Goal: Communication & Community: Answer question/provide support

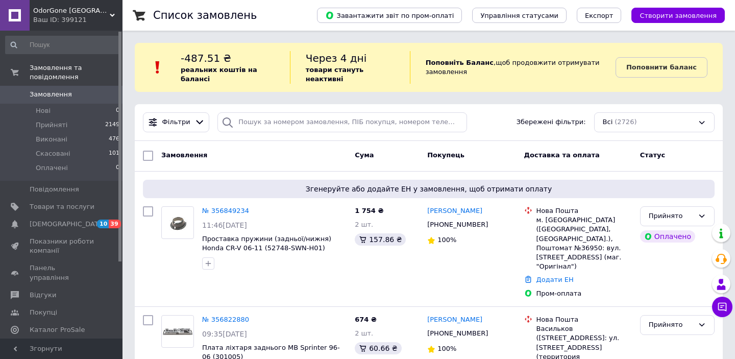
scroll to position [94, 0]
click at [717, 307] on icon at bounding box center [722, 307] width 10 height 10
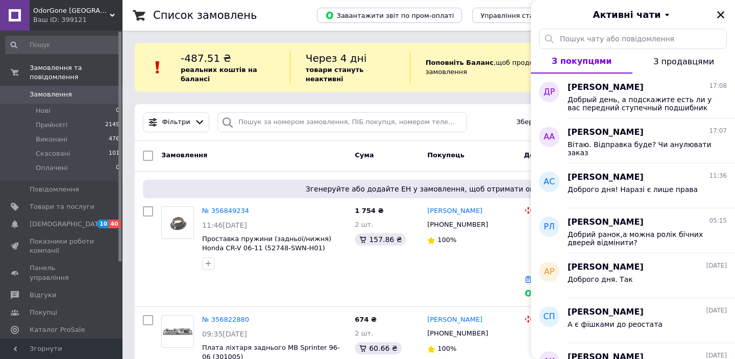
click at [719, 14] on icon "Закрити" at bounding box center [720, 14] width 7 height 7
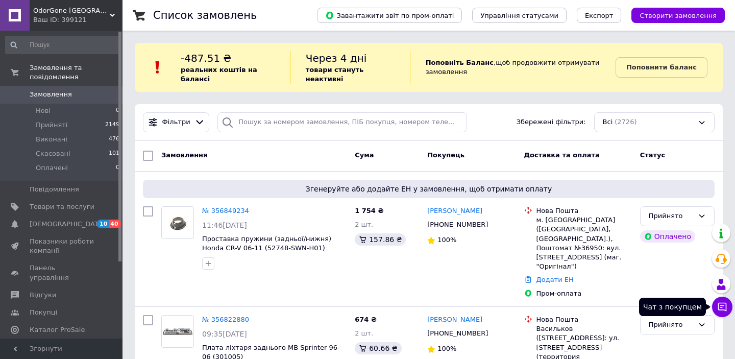
click at [722, 309] on icon at bounding box center [722, 307] width 10 height 10
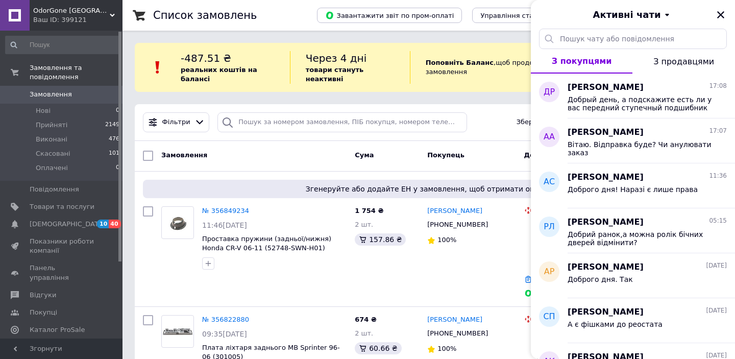
click at [502, 123] on div "Фільтри Збережені фільтри: Всі (2726)" at bounding box center [429, 122] width 580 height 20
click at [508, 118] on div "Фільтри Збережені фільтри: Всі (2726)" at bounding box center [429, 122] width 580 height 20
click at [677, 57] on span "З продавцями" at bounding box center [684, 62] width 61 height 10
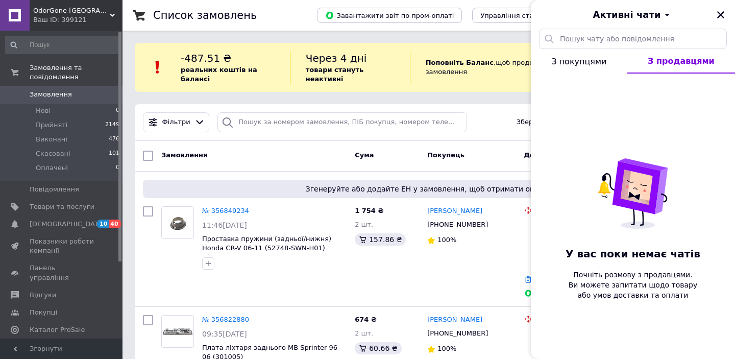
click at [572, 69] on button "З покупцями" at bounding box center [579, 61] width 97 height 25
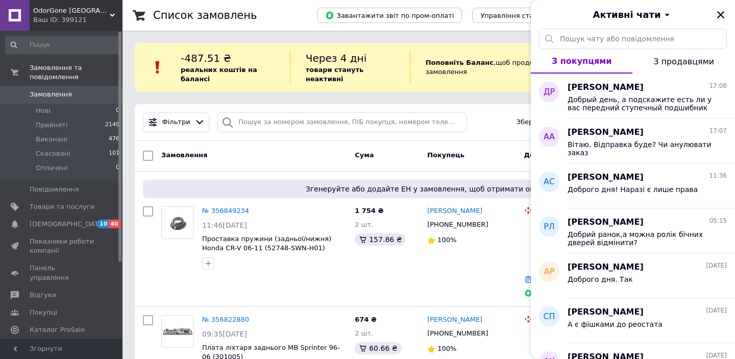
click at [725, 10] on icon "Закрити" at bounding box center [720, 14] width 9 height 9
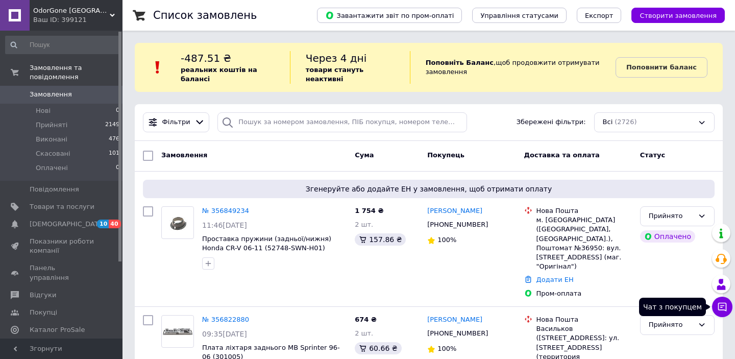
click at [723, 306] on icon at bounding box center [722, 307] width 10 height 10
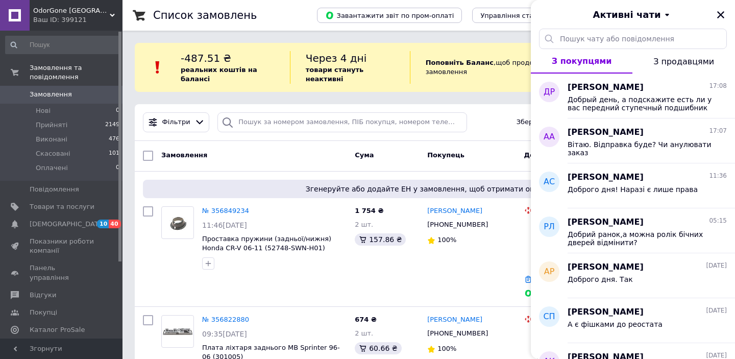
click at [666, 60] on span "З продавцями" at bounding box center [684, 62] width 61 height 10
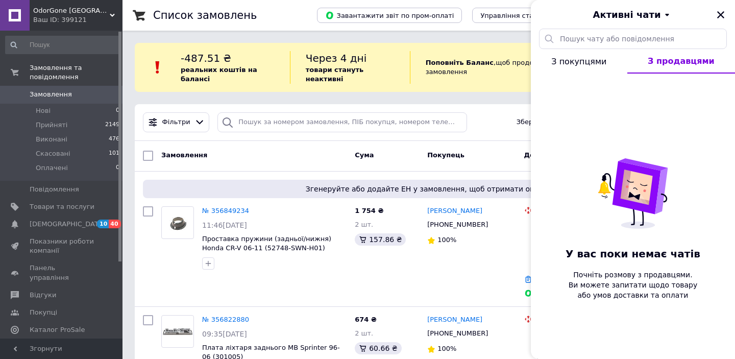
click at [588, 67] on button "З покупцями" at bounding box center [579, 61] width 97 height 25
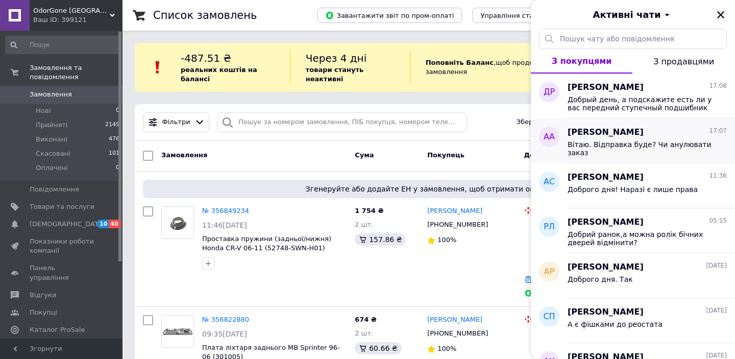
click at [601, 137] on span "[PERSON_NAME]" at bounding box center [606, 133] width 76 height 12
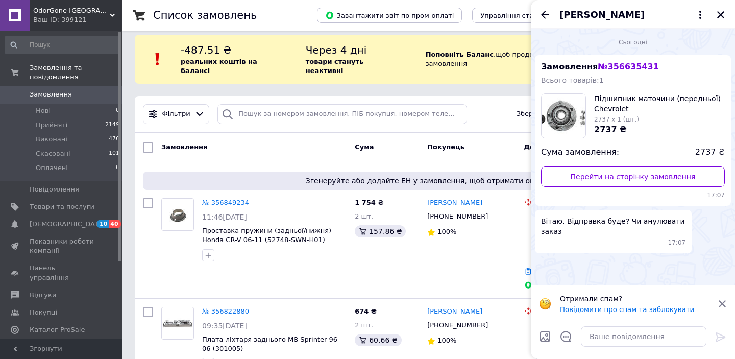
scroll to position [9, 0]
click at [600, 333] on textarea at bounding box center [644, 336] width 126 height 20
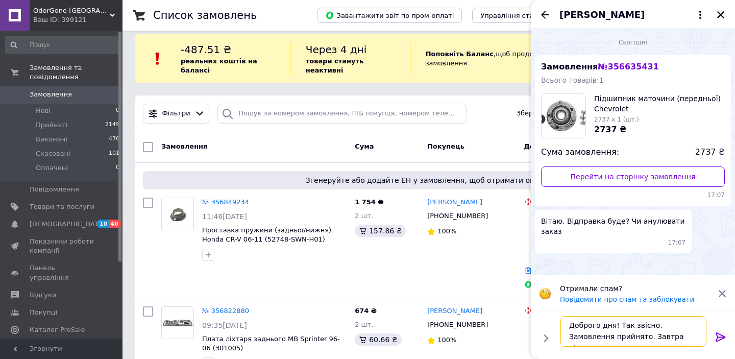
scroll to position [7, 0]
type textarea "Доброго дня! Так звісно. Замовлення прийнято. Завтра відправка"
click at [720, 337] on icon at bounding box center [721, 336] width 10 height 9
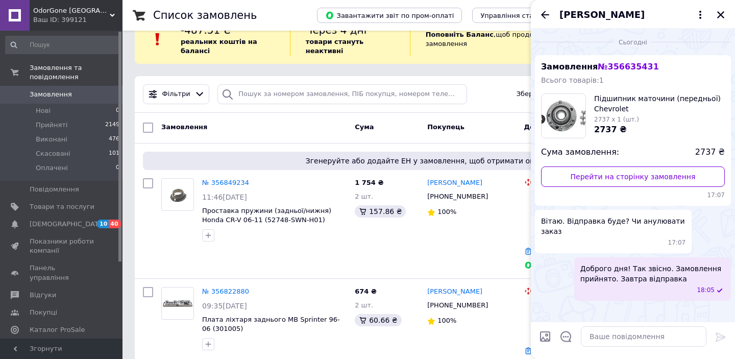
scroll to position [29, 0]
click at [549, 16] on icon "Назад" at bounding box center [545, 15] width 12 height 12
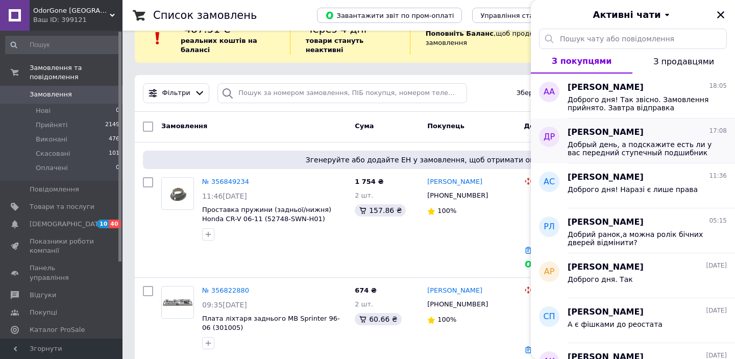
click at [612, 148] on span "Добрый день, а подскажите есть ли у вас передний ступечный подшибник на форд ку…" at bounding box center [640, 148] width 145 height 16
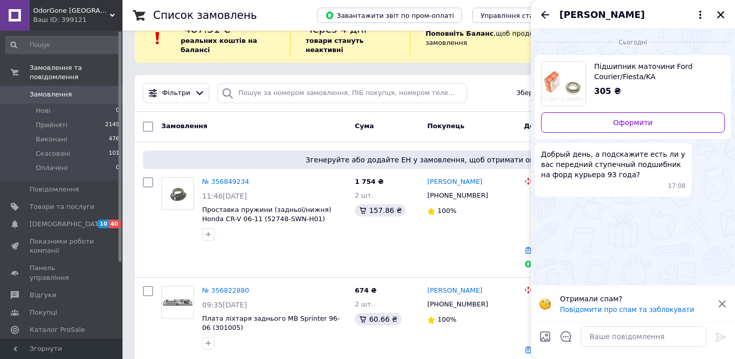
scroll to position [43, 0]
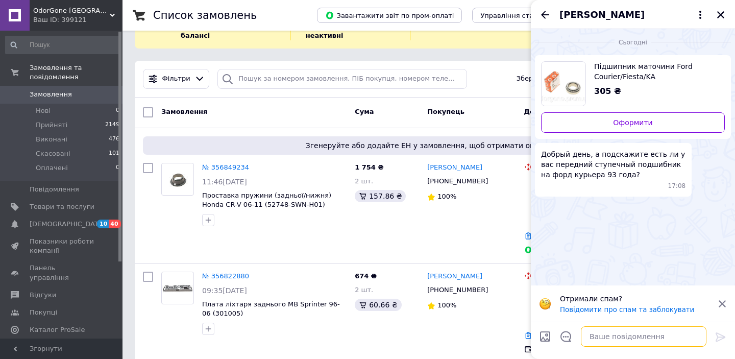
click at [589, 330] on textarea at bounding box center [644, 336] width 126 height 20
type textarea "Доброго дня, немає"
click at [717, 337] on icon at bounding box center [721, 337] width 12 height 12
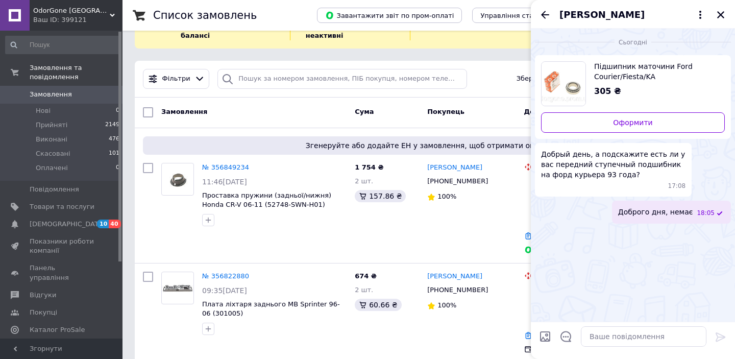
scroll to position [60, 0]
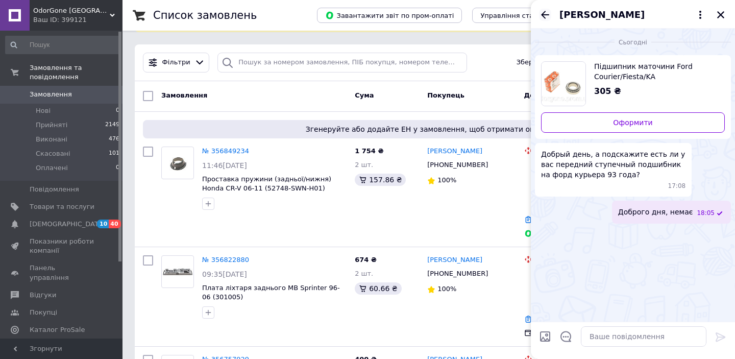
click at [546, 16] on icon "Назад" at bounding box center [545, 15] width 12 height 12
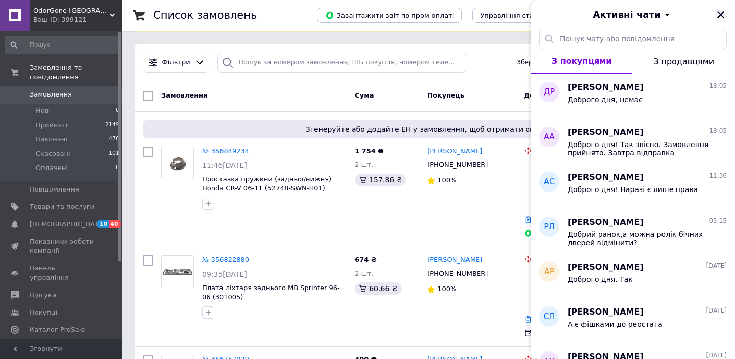
click at [720, 15] on icon "Закрити" at bounding box center [720, 14] width 7 height 7
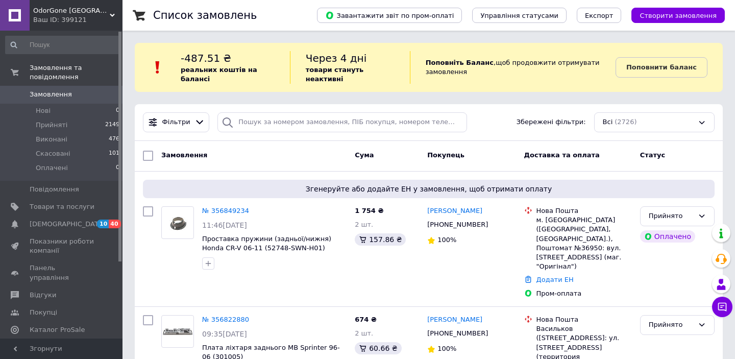
scroll to position [0, 0]
click at [51, 77] on span "Замовлення та повідомлення" at bounding box center [76, 72] width 93 height 18
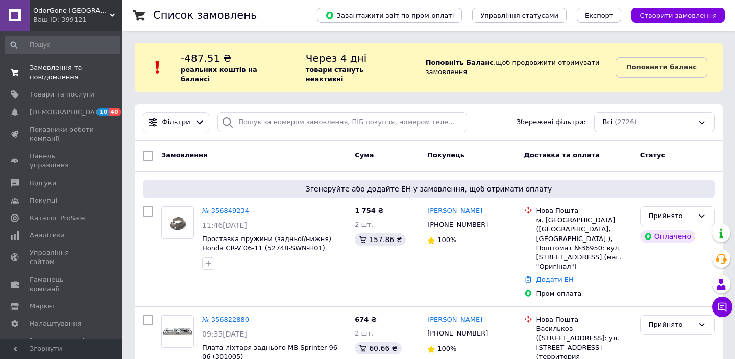
click at [51, 77] on span "Замовлення та повідомлення" at bounding box center [62, 72] width 65 height 18
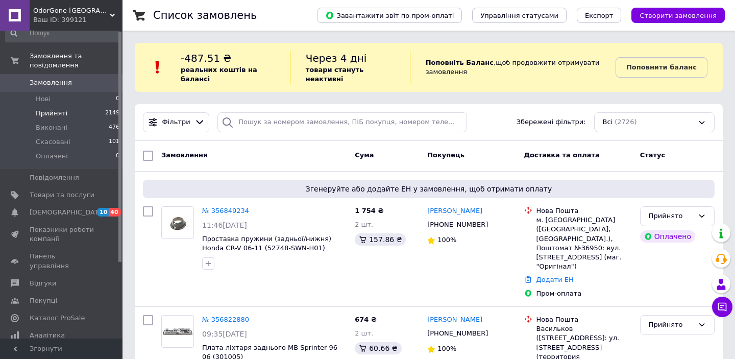
scroll to position [12, 0]
click at [56, 195] on span "Товари та послуги" at bounding box center [62, 194] width 65 height 9
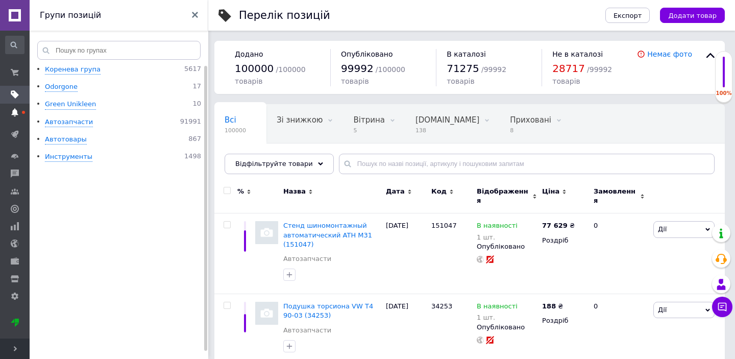
click at [15, 111] on use at bounding box center [14, 112] width 7 height 8
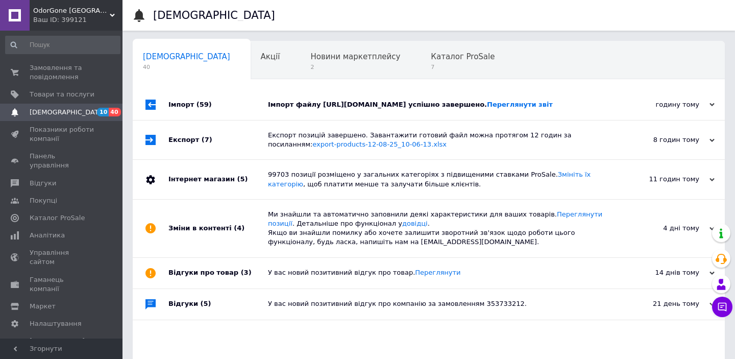
click at [323, 118] on div "Імпорт файлу https://www.apollon-sto.org/market/export/autoprom_output.csv успі…" at bounding box center [440, 104] width 345 height 31
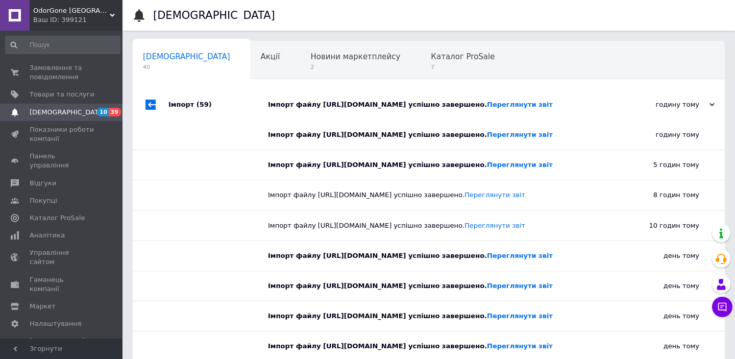
click at [323, 118] on div "Імпорт файлу https://www.apollon-sto.org/market/export/autoprom_output.csv успі…" at bounding box center [440, 104] width 345 height 31
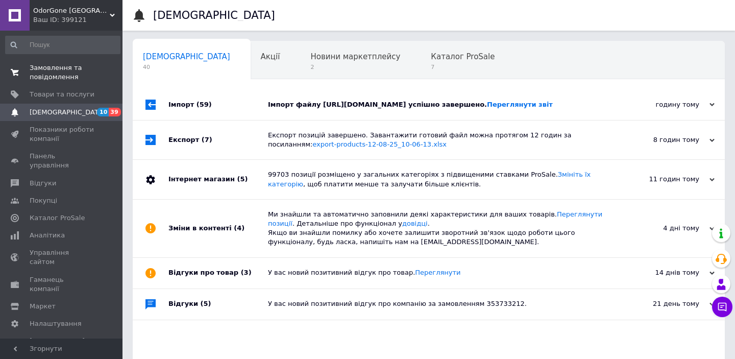
click at [59, 75] on span "Замовлення та повідомлення" at bounding box center [62, 72] width 65 height 18
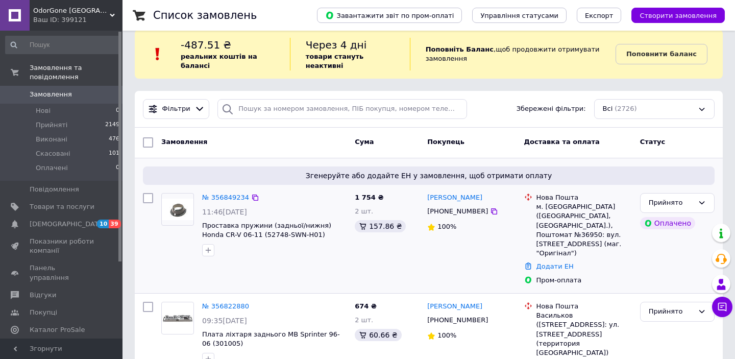
scroll to position [17, 0]
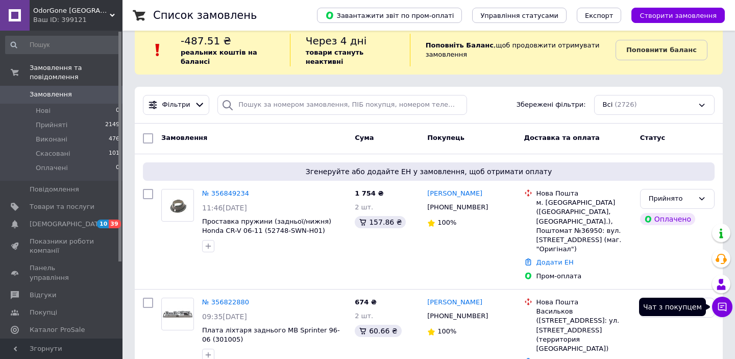
click at [722, 305] on icon at bounding box center [722, 307] width 10 height 10
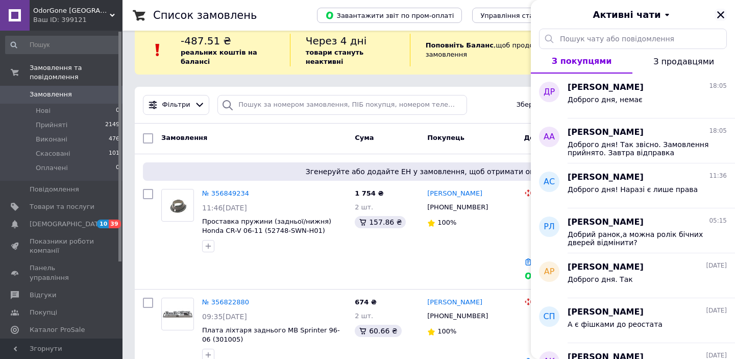
click at [722, 12] on icon "Закрити" at bounding box center [720, 14] width 9 height 9
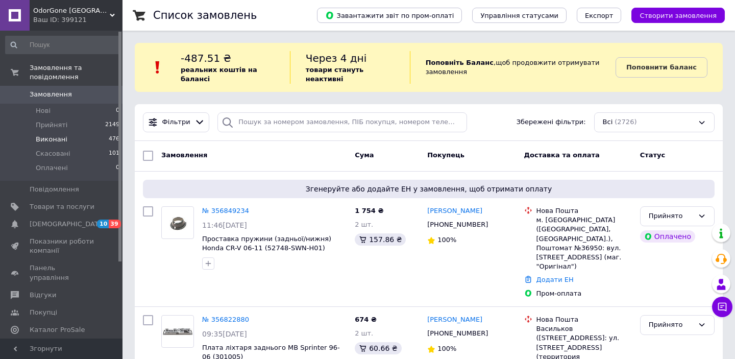
scroll to position [0, 0]
